Goal: Check status: Check status

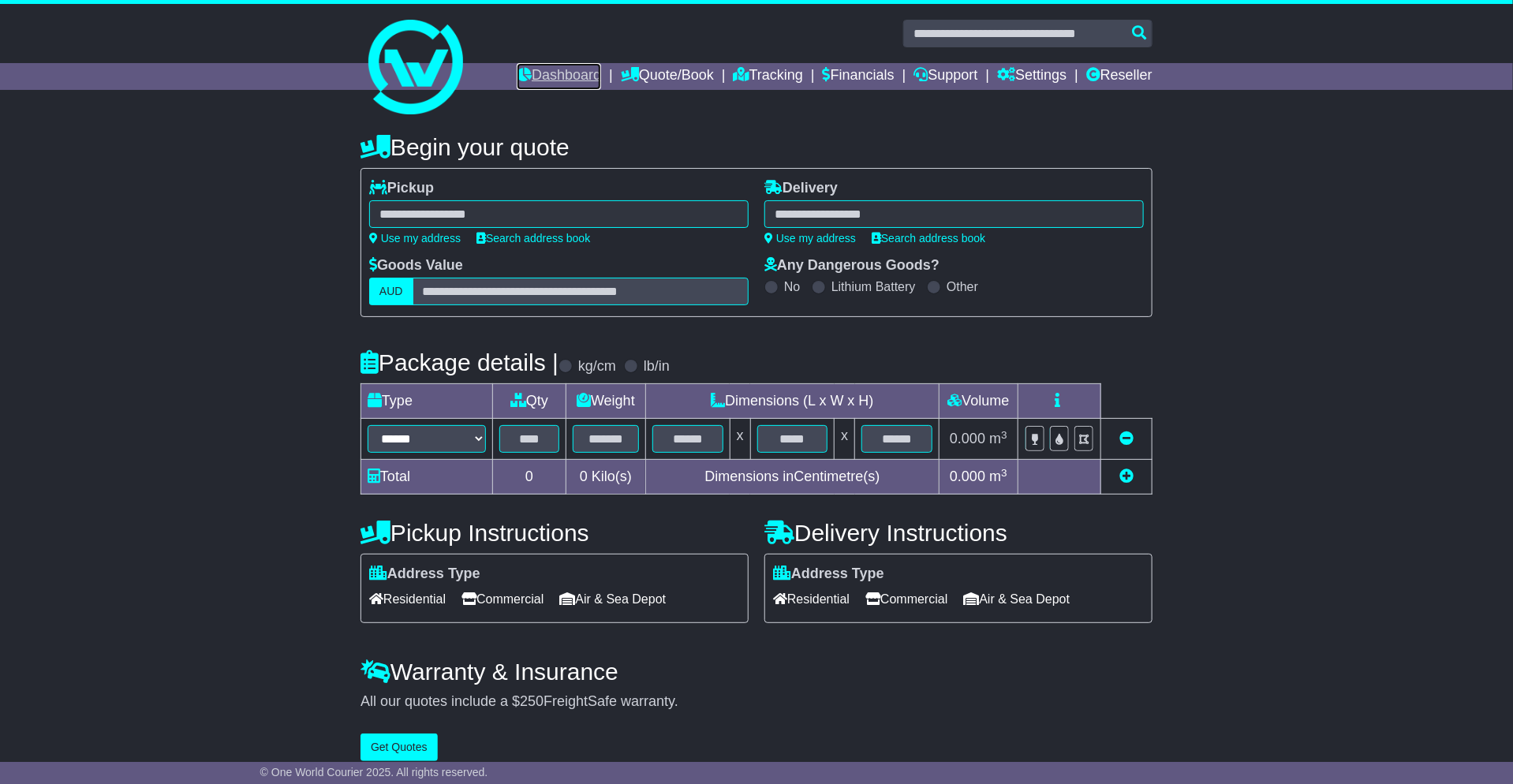
click at [555, 70] on link "Dashboard" at bounding box center [558, 76] width 84 height 27
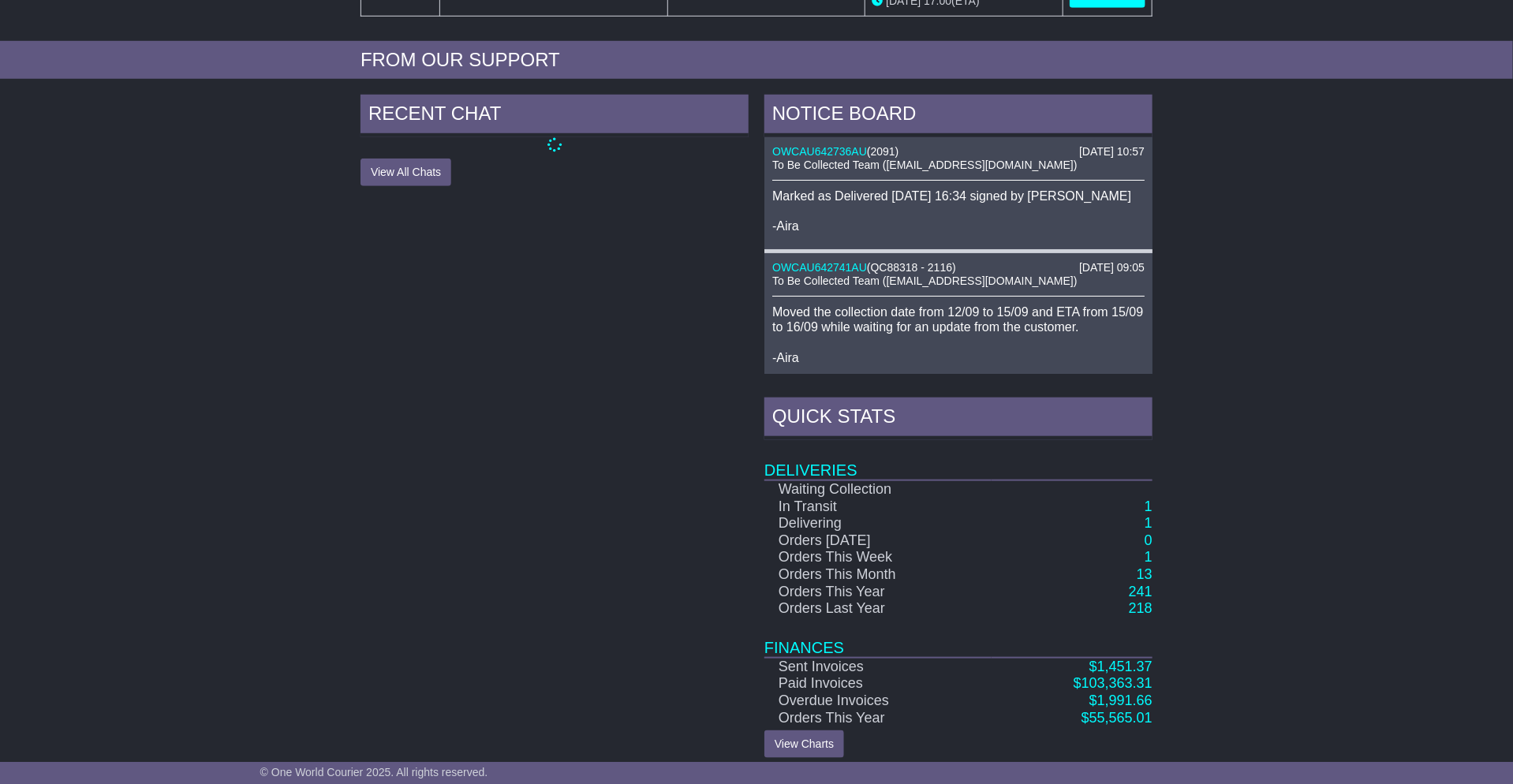
scroll to position [599, 0]
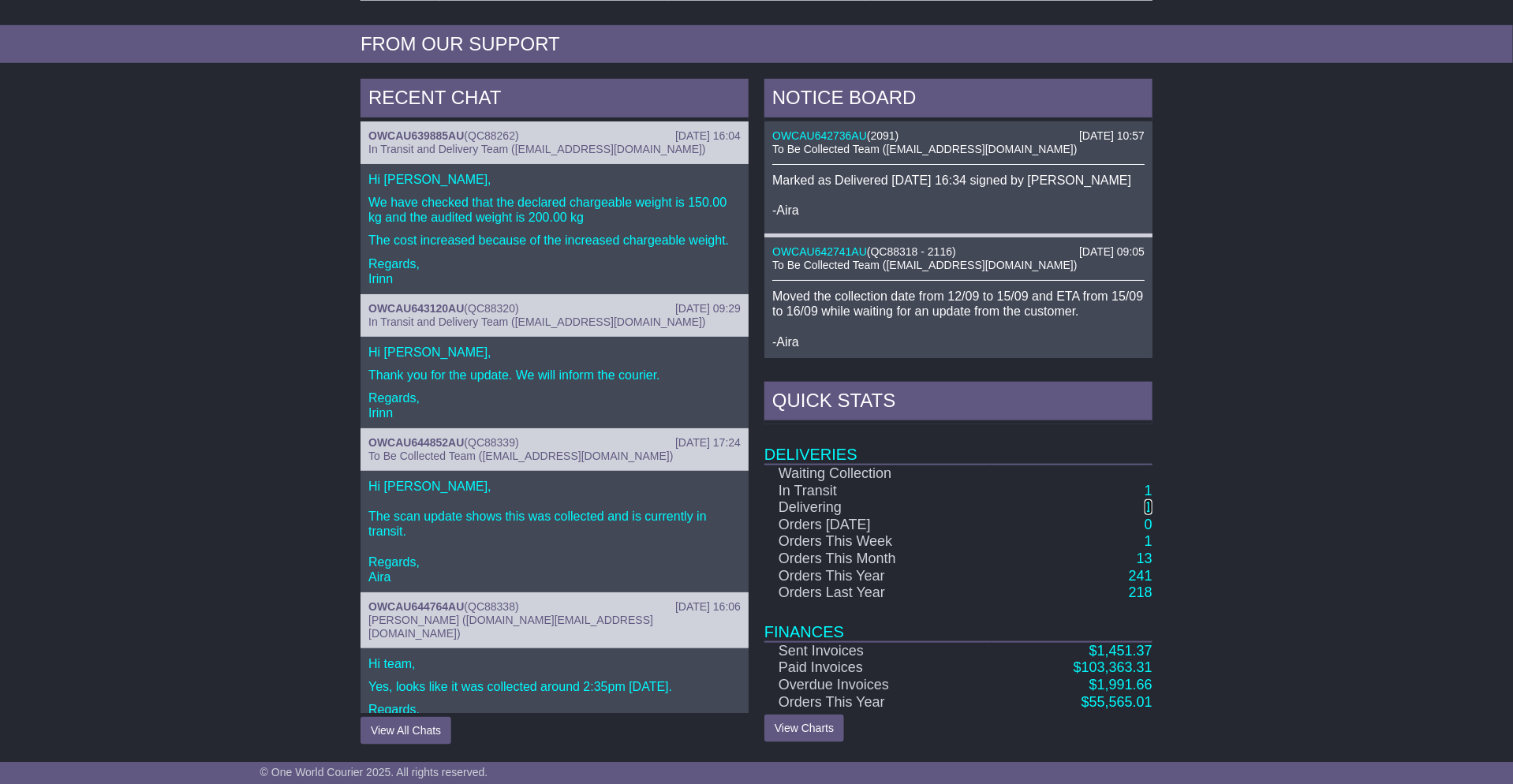
click at [1149, 511] on link "1" at bounding box center [1149, 507] width 8 height 16
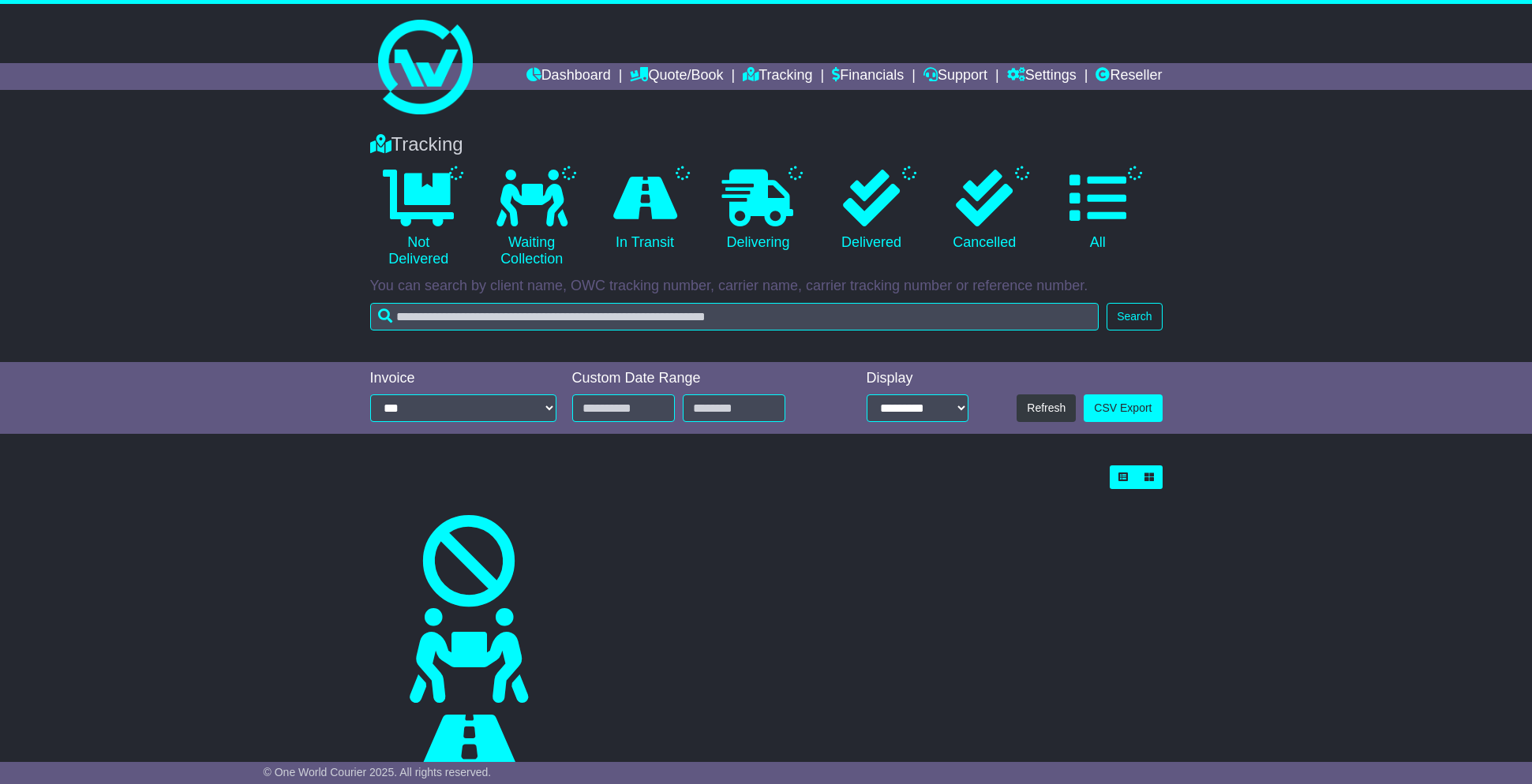
select select "*"
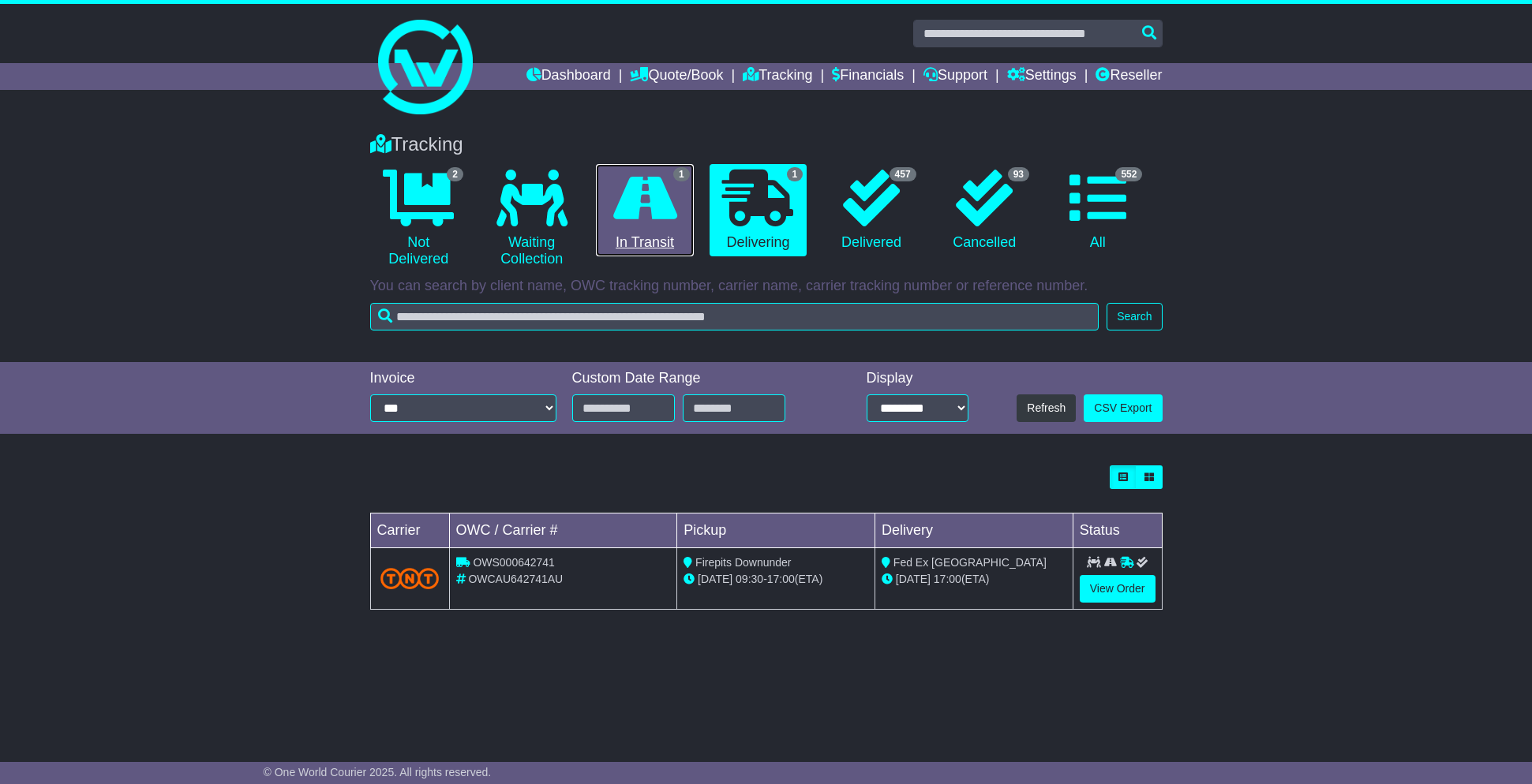
click at [637, 246] on link "1 In Transit" at bounding box center [644, 211] width 97 height 93
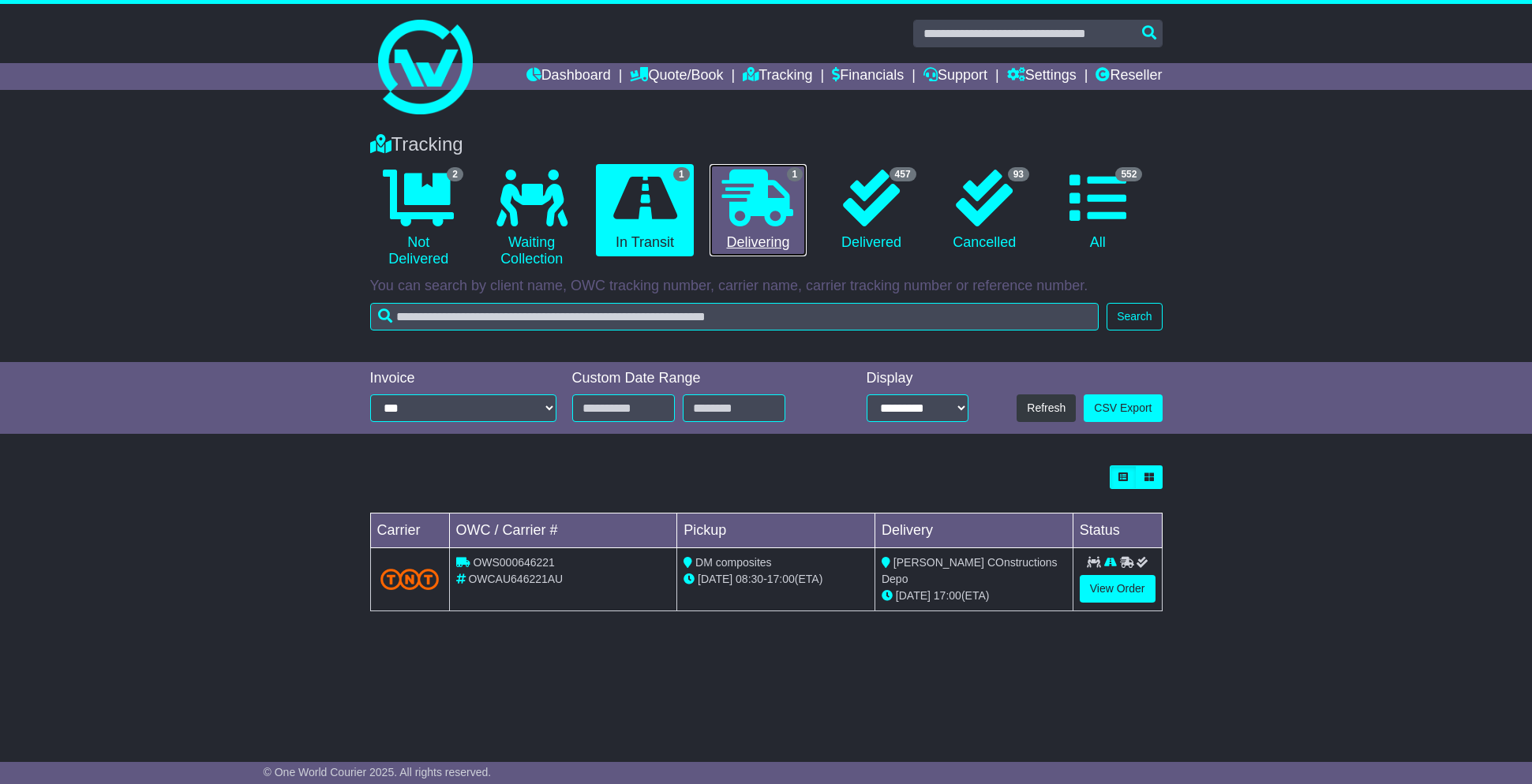
click at [760, 232] on link "1 Delivering" at bounding box center [758, 211] width 97 height 93
